Goal: Check status: Check status

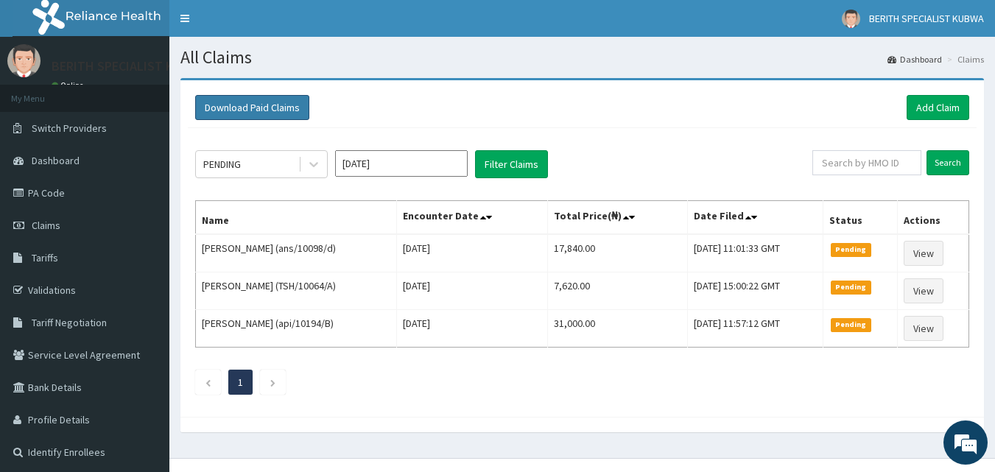
click at [234, 99] on button "Download Paid Claims" at bounding box center [252, 107] width 114 height 25
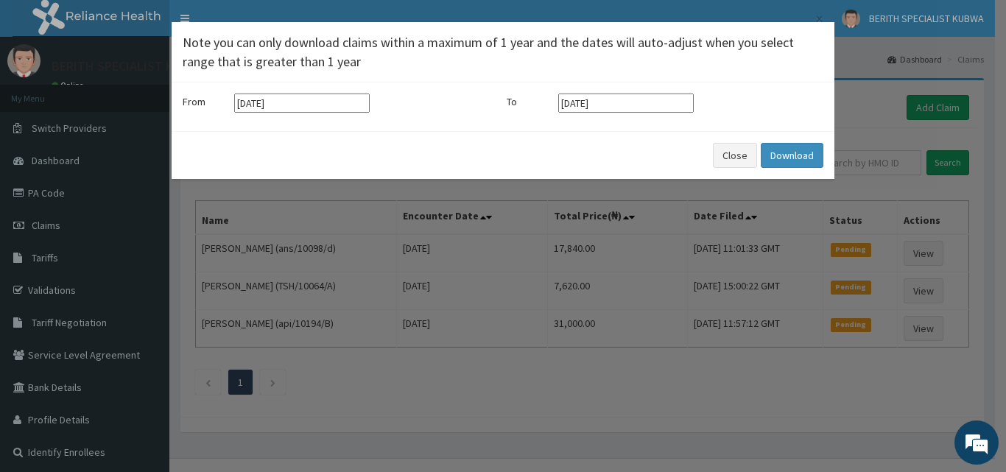
click at [175, 164] on div "Close Download" at bounding box center [503, 155] width 663 height 48
click at [135, 141] on div "× Note you can only download claims within a maximum of 1 year and the dates wi…" at bounding box center [503, 236] width 1006 height 472
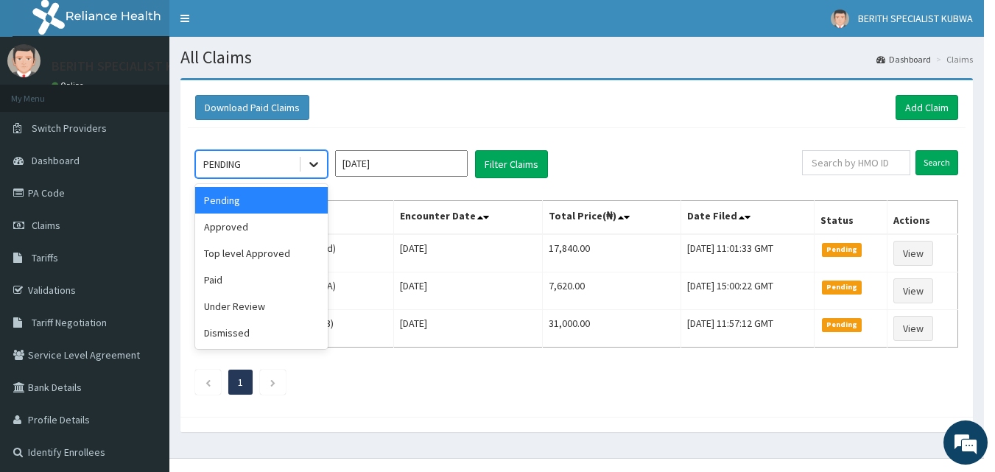
click at [314, 161] on icon at bounding box center [313, 164] width 15 height 15
click at [307, 270] on div "Paid" at bounding box center [261, 280] width 133 height 27
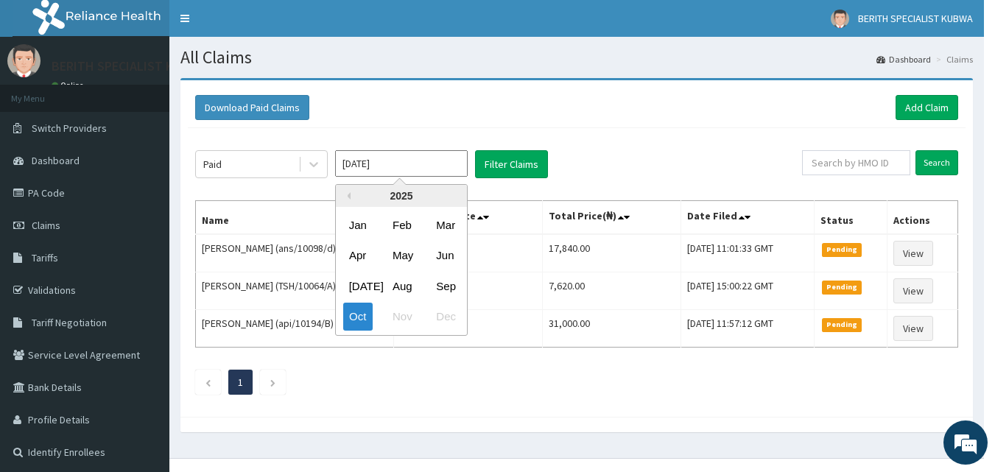
click at [447, 165] on input "[DATE]" at bounding box center [401, 163] width 133 height 27
click at [440, 283] on div "Sep" at bounding box center [444, 286] width 29 height 27
type input "[DATE]"
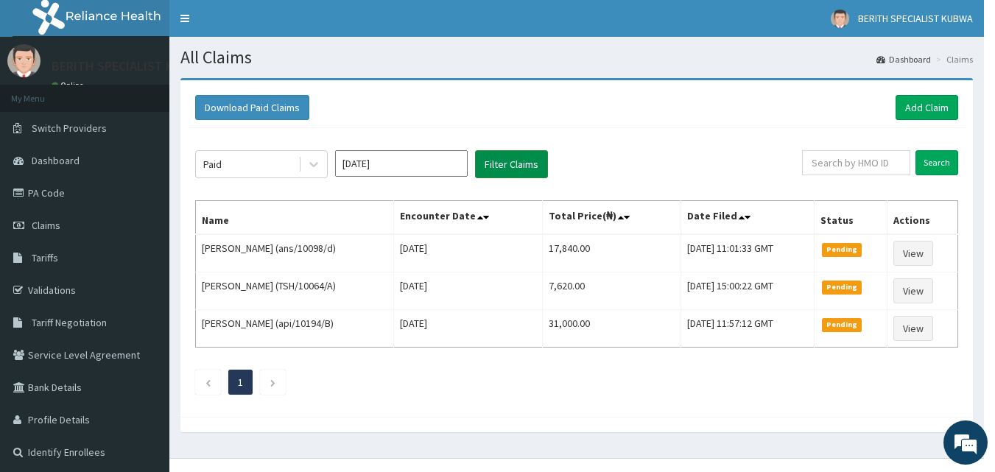
click at [502, 159] on button "Filter Claims" at bounding box center [511, 164] width 73 height 28
click at [644, 410] on div "Paid [DATE] Filter Claims Search Name Encounter Date Total Price(₦) Date Filed …" at bounding box center [577, 268] width 778 height 281
click at [504, 153] on button "Filter Claims" at bounding box center [511, 164] width 73 height 28
click at [508, 157] on button "Filter Claims" at bounding box center [511, 164] width 73 height 28
